Goal: Task Accomplishment & Management: Use online tool/utility

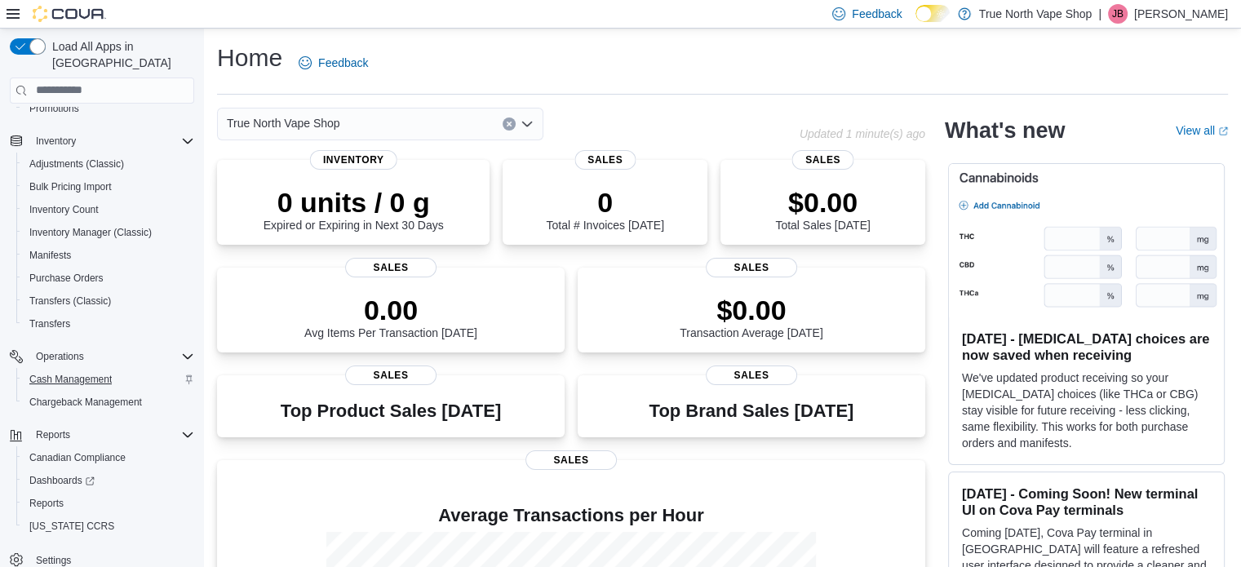
scroll to position [209, 0]
click at [42, 495] on span "Reports" at bounding box center [46, 501] width 34 height 13
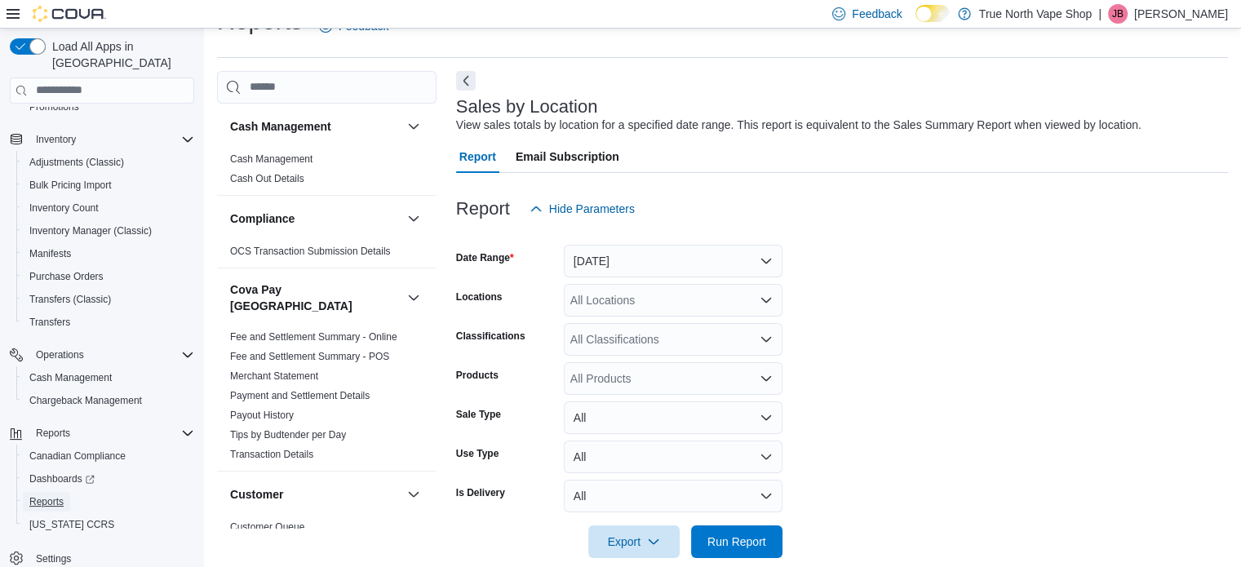
scroll to position [38, 0]
click at [721, 541] on span "Run Report" at bounding box center [736, 540] width 59 height 16
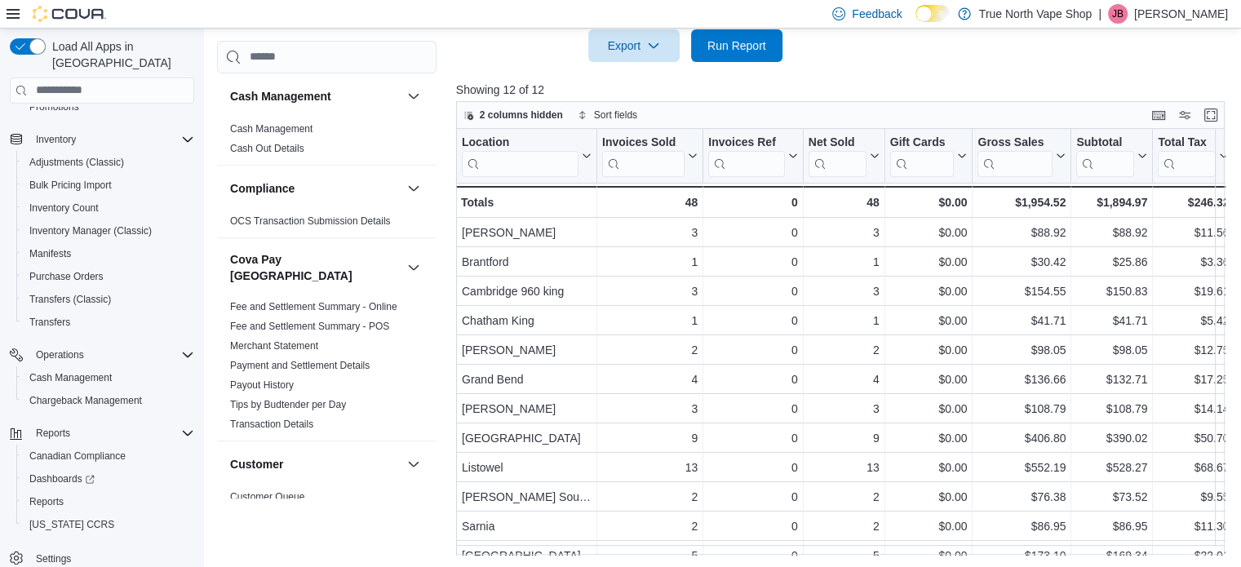
scroll to position [24, 0]
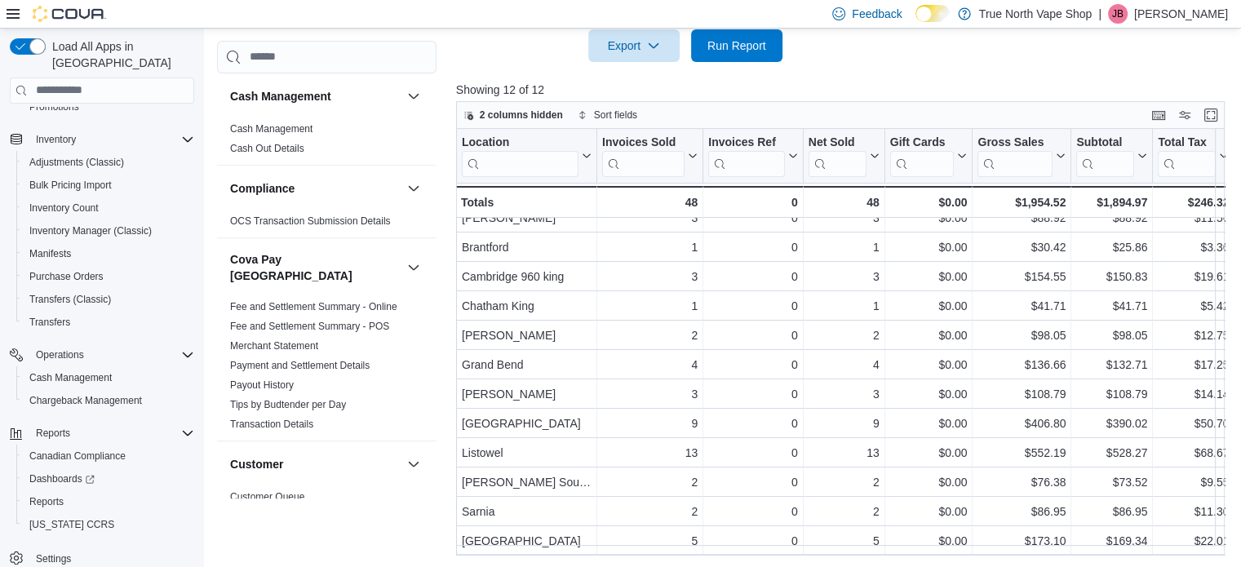
click at [1196, 12] on p "[PERSON_NAME]" at bounding box center [1181, 14] width 94 height 20
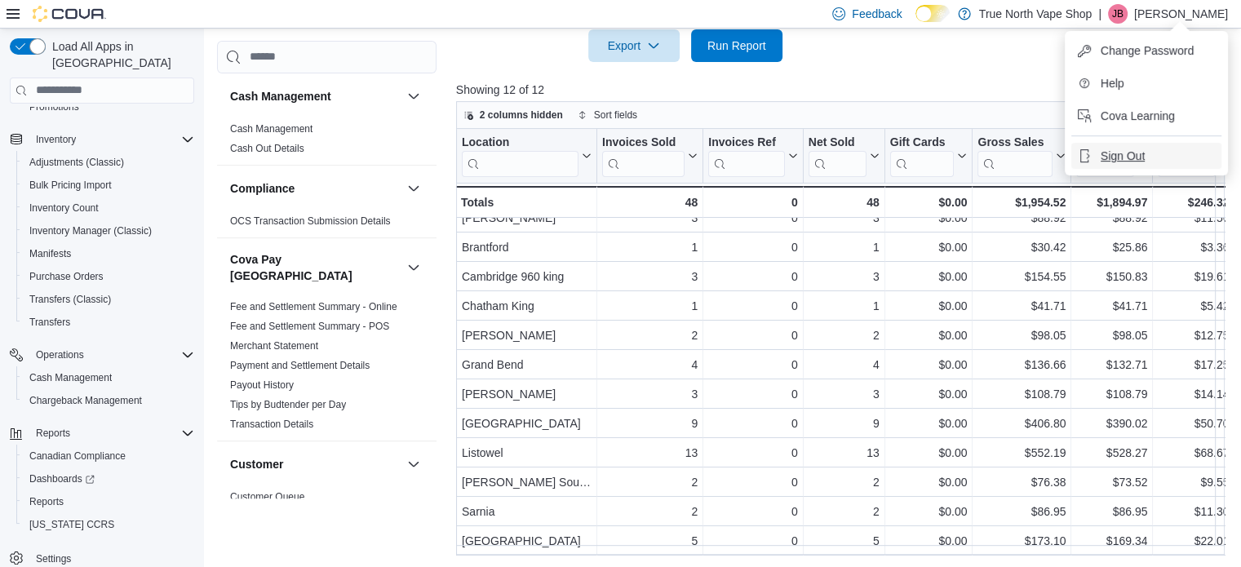
click at [1109, 150] on span "Sign Out" at bounding box center [1123, 156] width 44 height 16
